Goal: Transaction & Acquisition: Download file/media

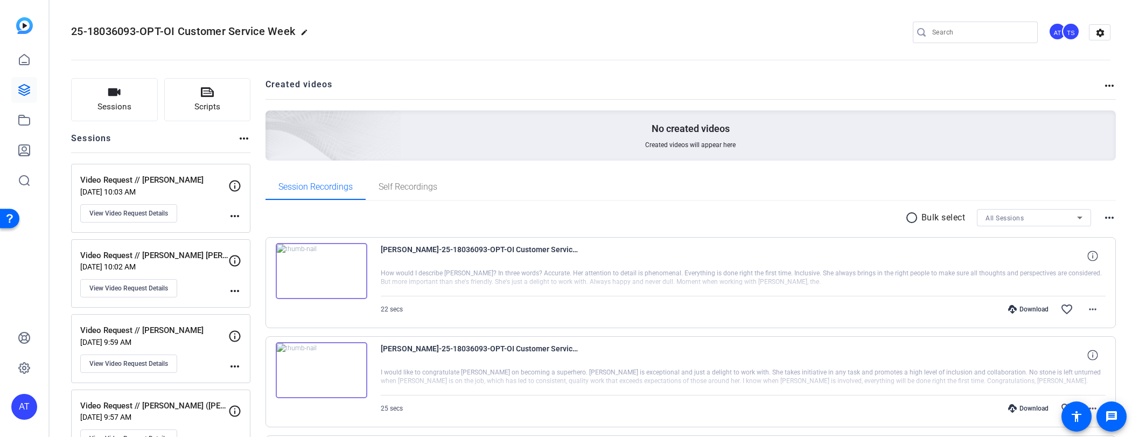
scroll to position [1361, 0]
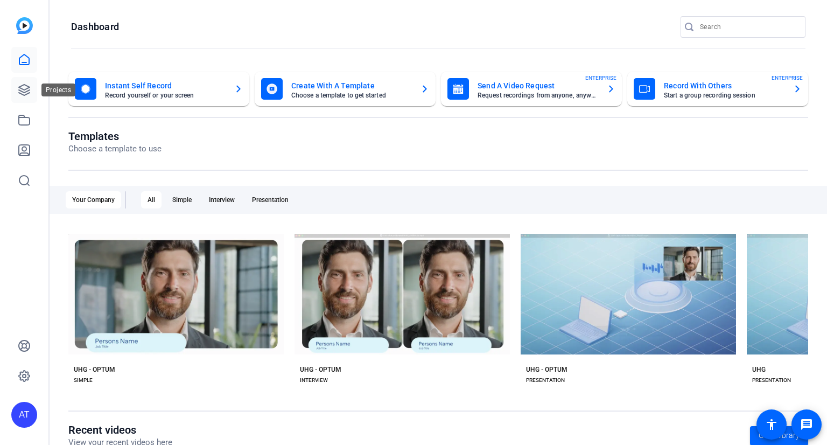
click at [29, 89] on icon at bounding box center [24, 89] width 13 height 13
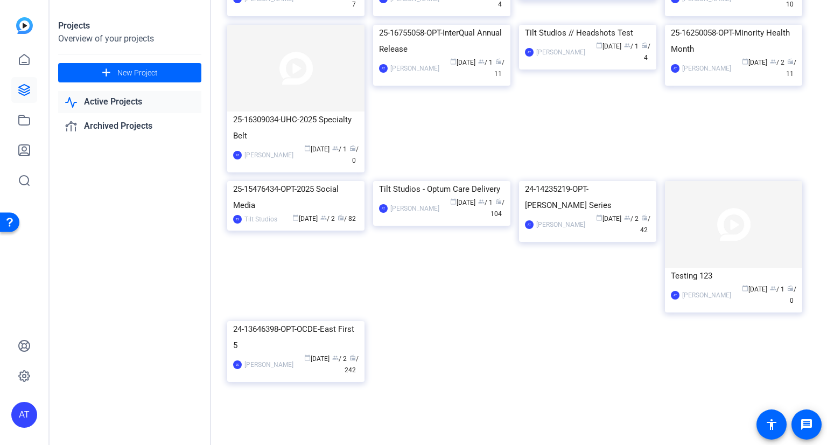
scroll to position [323, 0]
click at [291, 213] on div "25-15476434-OPT-2025 Social Media" at bounding box center [295, 197] width 125 height 32
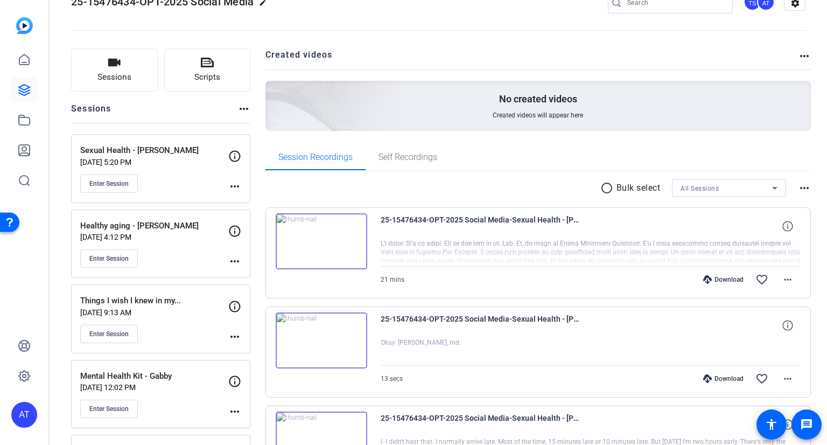
scroll to position [54, 0]
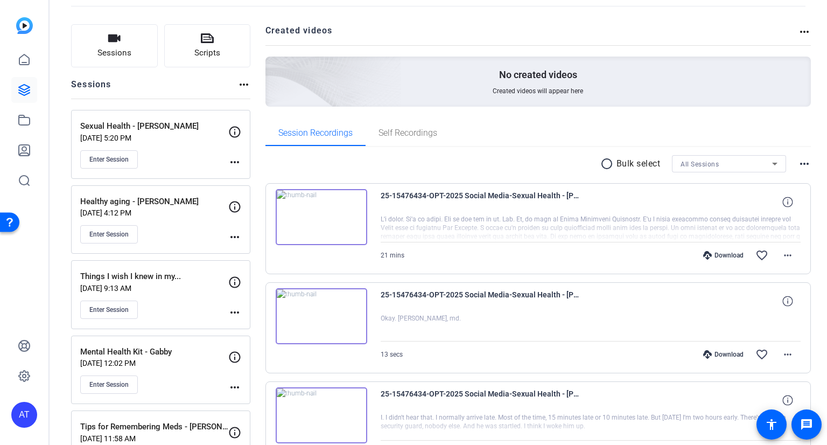
click at [188, 158] on div "Enter Session" at bounding box center [154, 159] width 148 height 18
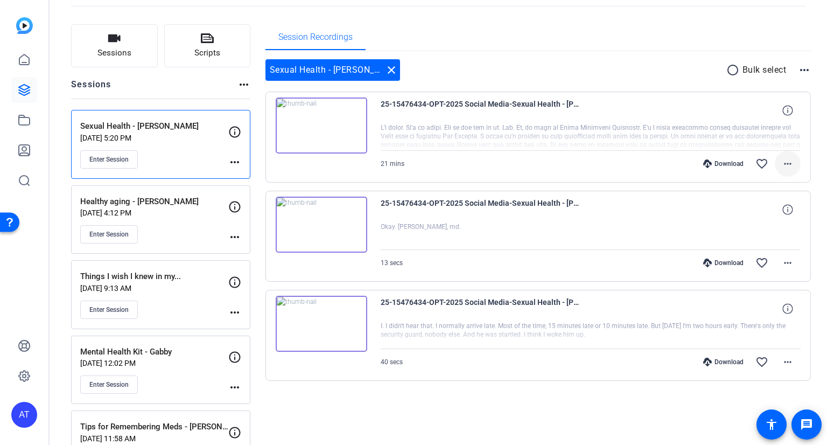
click at [783, 164] on mat-icon "more_horiz" at bounding box center [787, 163] width 13 height 13
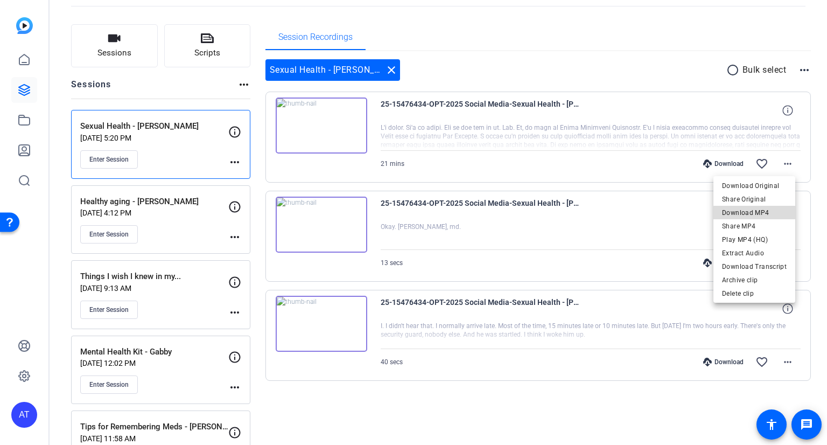
click at [761, 214] on span "Download MP4" at bounding box center [754, 212] width 65 height 13
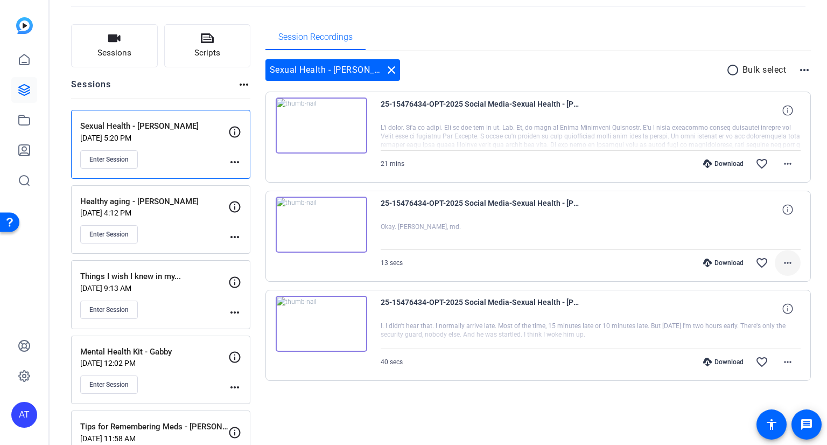
click at [784, 264] on mat-icon "more_horiz" at bounding box center [787, 262] width 13 height 13
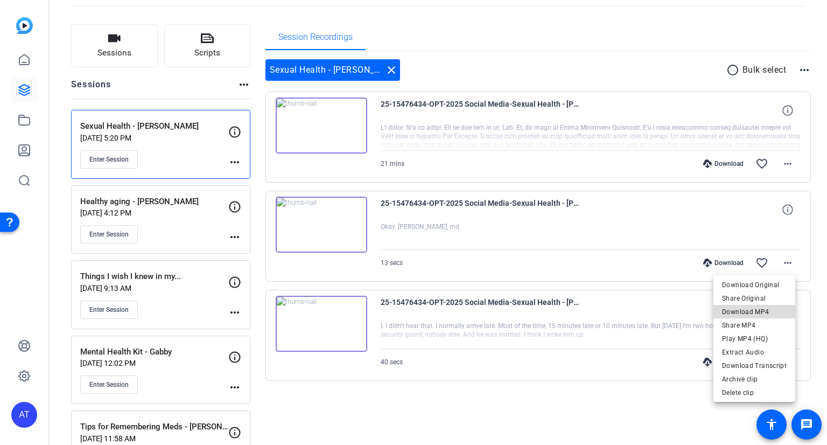
click at [761, 310] on span "Download MP4" at bounding box center [754, 311] width 65 height 13
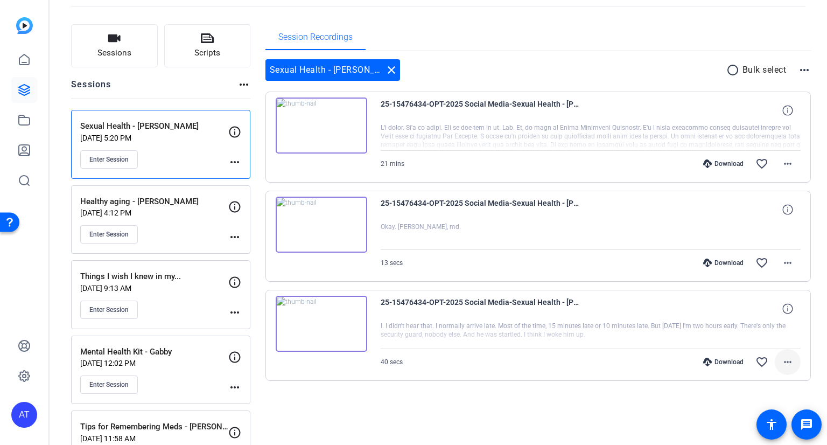
click at [781, 364] on mat-icon "more_horiz" at bounding box center [787, 361] width 13 height 13
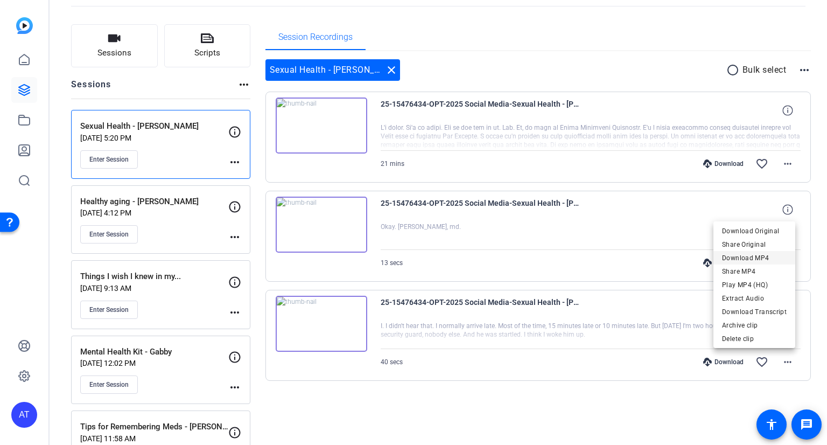
click at [749, 258] on span "Download MP4" at bounding box center [754, 257] width 65 height 13
